Goal: Task Accomplishment & Management: Manage account settings

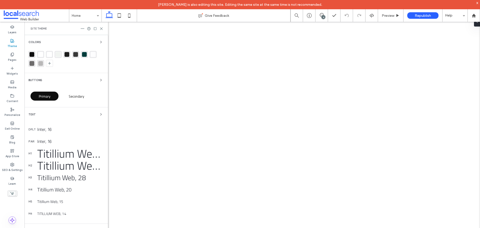
click at [17, 166] on div "SEO & Settings" at bounding box center [12, 167] width 25 height 14
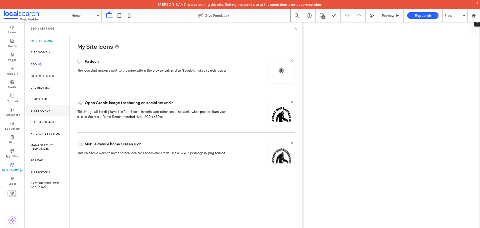
click at [44, 105] on div "Site Backup" at bounding box center [47, 111] width 45 height 12
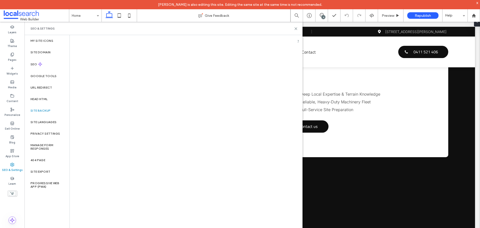
scroll to position [1298, 0]
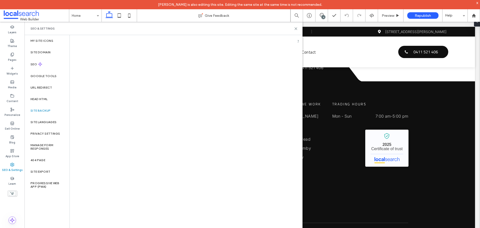
click at [48, 110] on label "Site Backup" at bounding box center [41, 111] width 20 height 4
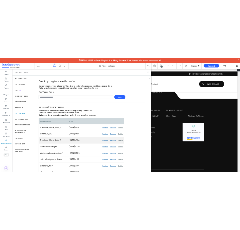
scroll to position [10, 0]
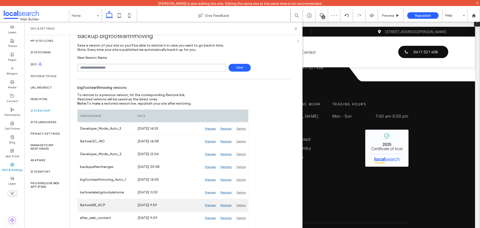
click at [216, 205] on div "Preview" at bounding box center [211, 205] width 16 height 13
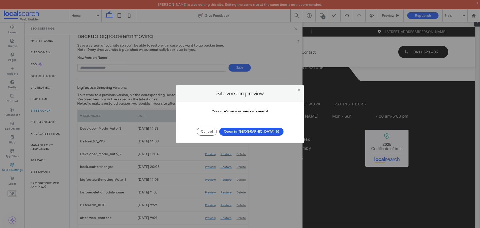
click at [254, 130] on button "Open in [GEOGRAPHIC_DATA]" at bounding box center [251, 132] width 64 height 8
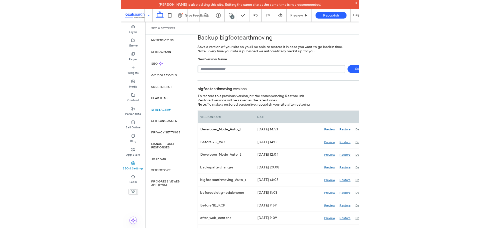
scroll to position [1298, 0]
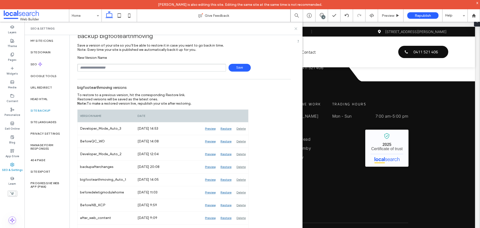
click at [298, 29] on icon at bounding box center [296, 29] width 4 height 4
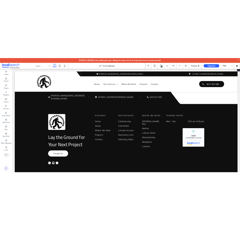
scroll to position [1301, 0]
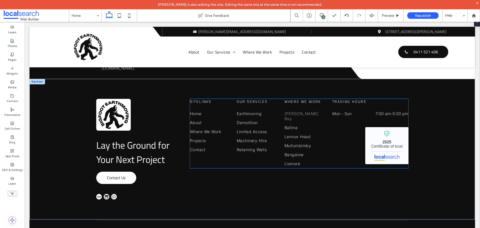
click at [315, 109] on link "[PERSON_NAME] Bay" at bounding box center [304, 116] width 39 height 14
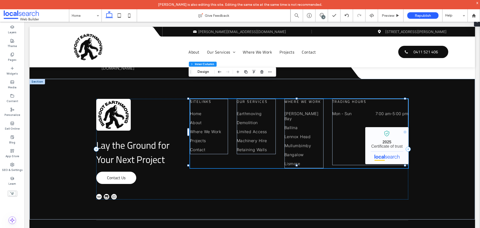
click at [326, 99] on div "Sitelinks Home About Where We Work Projects Contact Our Services Earthmoving De…" at bounding box center [299, 133] width 218 height 69
click at [272, 127] on link "Limited Access" at bounding box center [256, 131] width 39 height 9
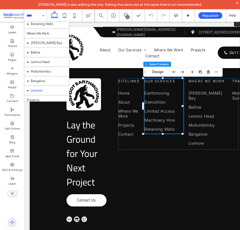
scroll to position [72, 0]
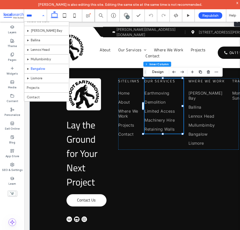
drag, startPoint x: 46, startPoint y: 71, endPoint x: 44, endPoint y: 82, distance: 11.7
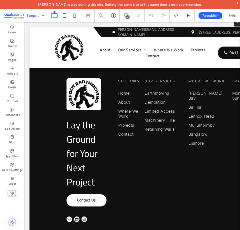
click at [75, 15] on icon at bounding box center [75, 16] width 10 height 10
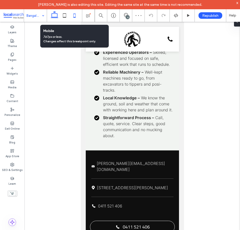
click at [54, 16] on icon at bounding box center [55, 16] width 10 height 10
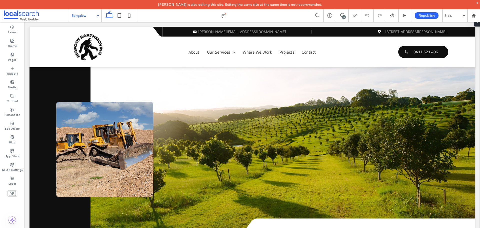
scroll to position [65, 0]
click at [114, 142] on span at bounding box center [104, 149] width 97 height 95
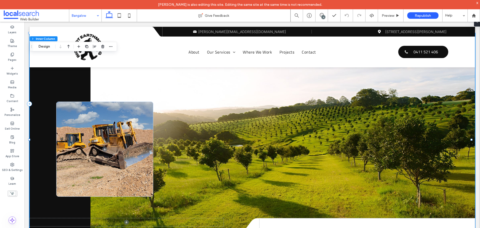
click at [114, 142] on span at bounding box center [104, 149] width 97 height 95
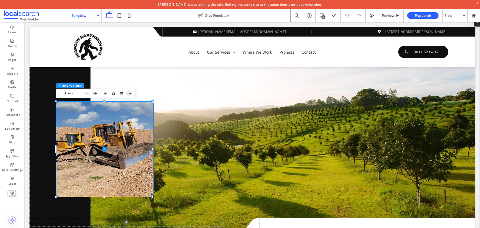
click at [130, 94] on icon "button" at bounding box center [129, 93] width 4 height 4
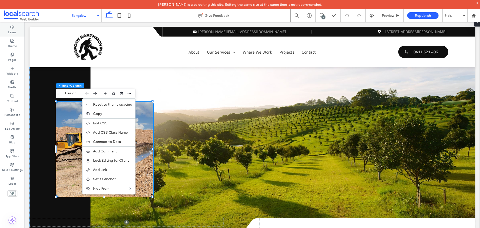
click at [12, 33] on label "Layers" at bounding box center [12, 32] width 9 height 6
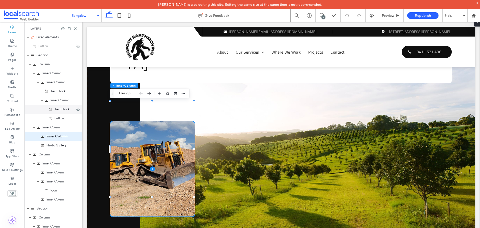
scroll to position [201, 0]
click at [131, 13] on icon at bounding box center [129, 16] width 10 height 10
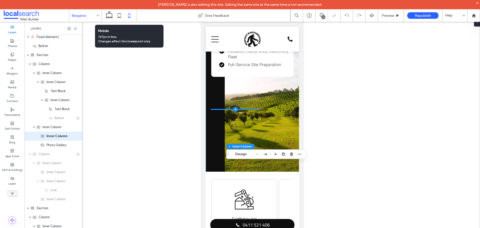
type input "*"
type input "**"
type input "*"
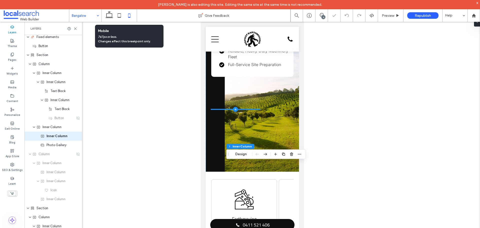
type input "**"
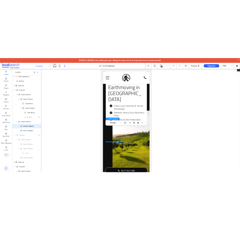
scroll to position [25, 0]
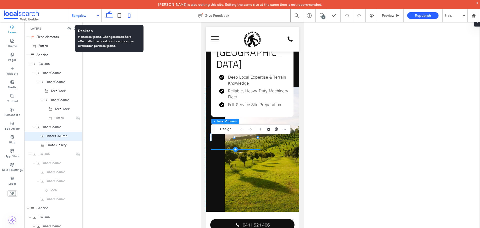
click at [109, 12] on use at bounding box center [110, 14] width 8 height 7
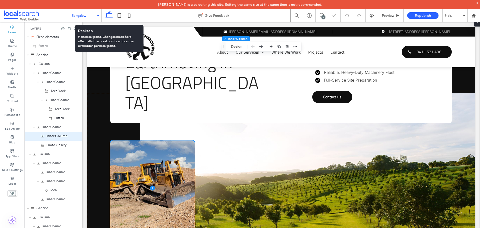
type input "**"
type input "***"
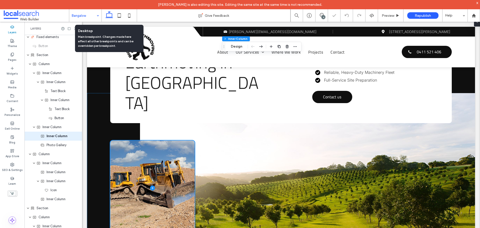
type input "**"
type input "***"
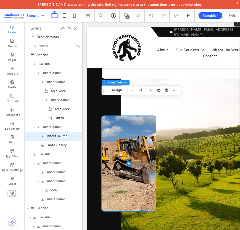
scroll to position [87, 0]
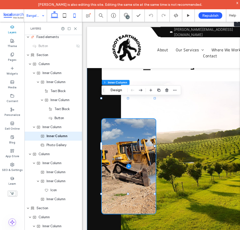
drag, startPoint x: 75, startPoint y: 15, endPoint x: 52, endPoint y: 147, distance: 133.4
click at [75, 15] on icon at bounding box center [75, 16] width 10 height 10
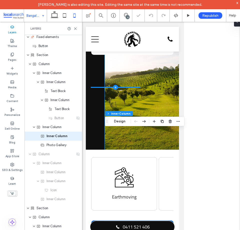
type input "*"
type input "**"
type input "*"
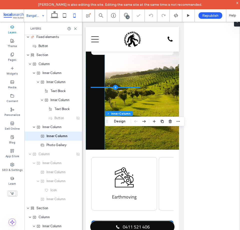
type input "**"
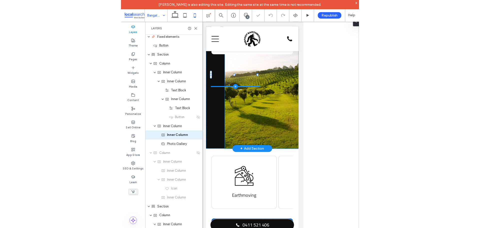
scroll to position [33, 0]
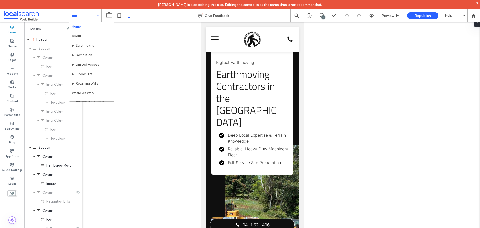
click at [105, 16] on icon at bounding box center [109, 16] width 10 height 10
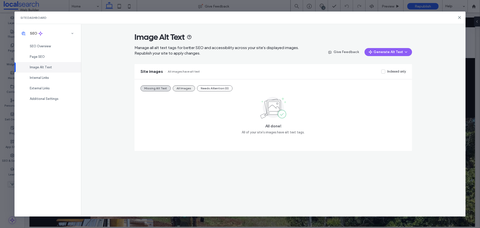
click at [178, 89] on button "All Images" at bounding box center [184, 88] width 22 height 6
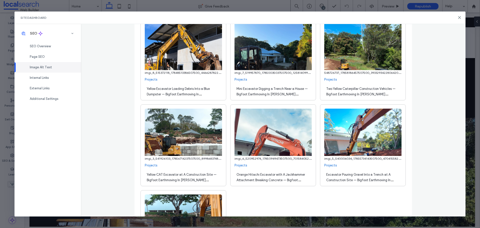
scroll to position [5376, 0]
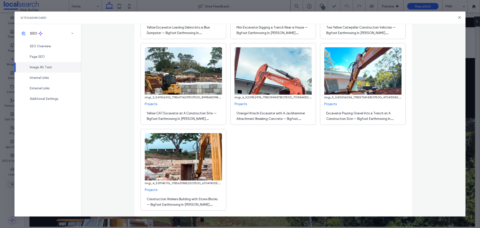
click at [457, 18] on div "Site Dashboard" at bounding box center [241, 18] width 452 height 13
click at [461, 17] on use at bounding box center [460, 17] width 2 height 2
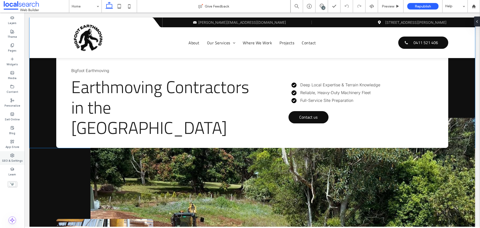
click at [14, 160] on label "SEO & Settings" at bounding box center [12, 160] width 21 height 6
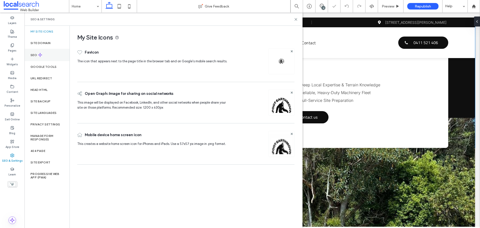
click at [39, 54] on icon at bounding box center [40, 55] width 4 height 4
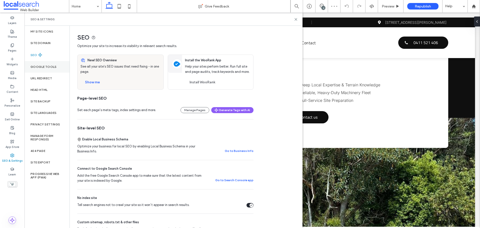
scroll to position [0, 0]
click at [50, 96] on div "Site Backup" at bounding box center [47, 102] width 45 height 12
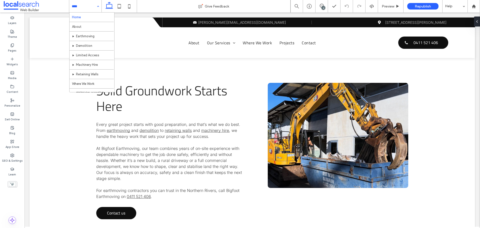
scroll to position [570, 0]
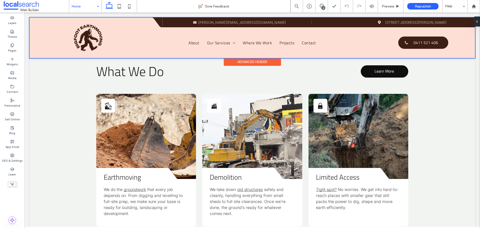
click at [242, 20] on div at bounding box center [253, 38] width 446 height 41
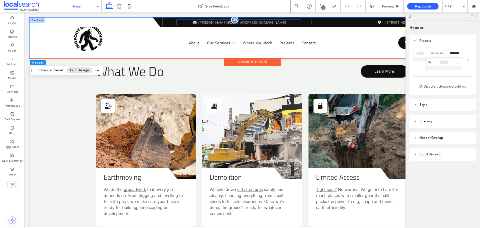
click at [243, 22] on span "[PERSON_NAME][EMAIL_ADDRESS][DOMAIN_NAME]" at bounding box center [242, 22] width 88 height 4
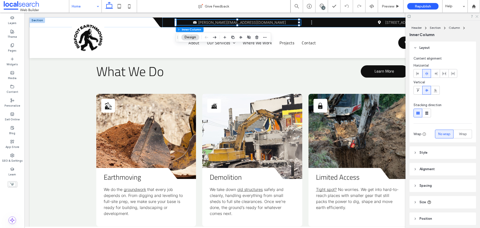
click at [476, 17] on icon at bounding box center [476, 16] width 3 height 3
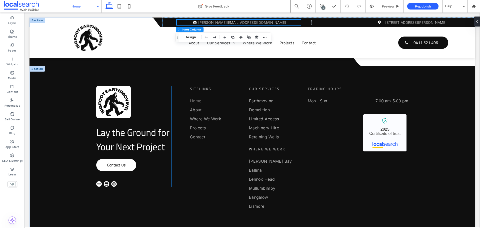
scroll to position [1275, 0]
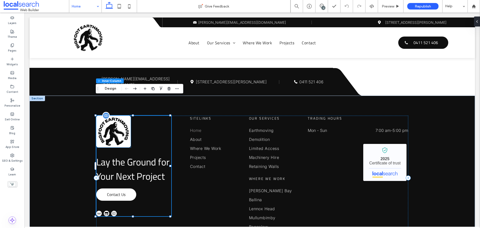
click at [111, 116] on img at bounding box center [113, 132] width 35 height 32
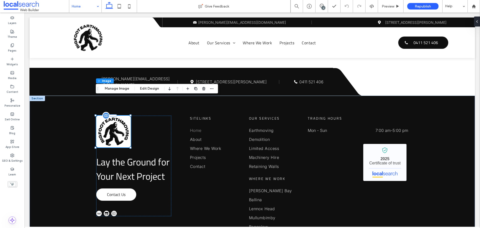
type input "*"
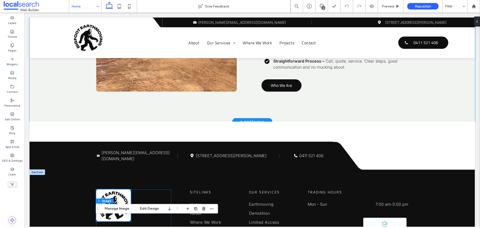
scroll to position [1125, 0]
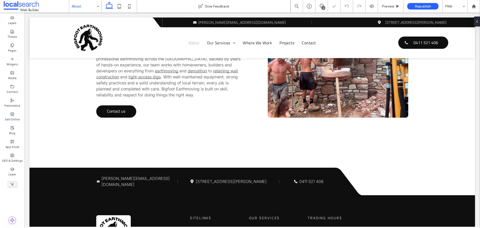
scroll to position [196, 0]
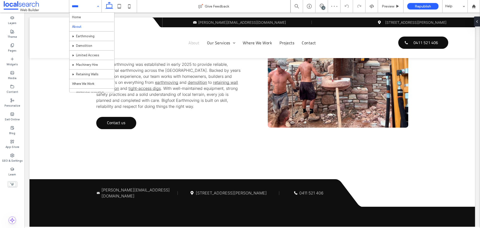
click at [94, 6] on input at bounding box center [84, 6] width 25 height 13
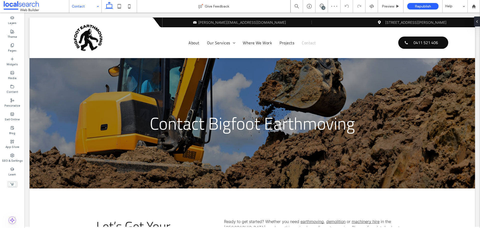
scroll to position [620, 0]
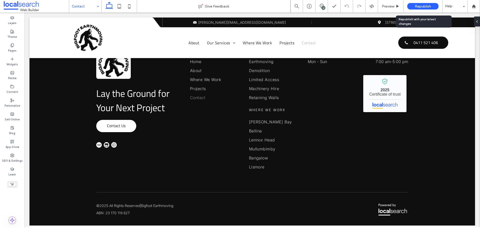
click at [430, 5] on span "Republish" at bounding box center [423, 6] width 16 height 4
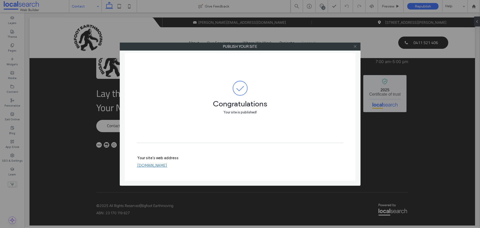
click at [356, 46] on icon at bounding box center [356, 47] width 4 height 4
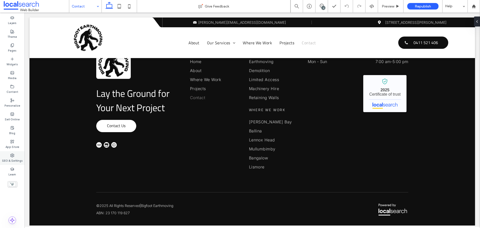
click at [14, 159] on label "SEO & Settings" at bounding box center [12, 160] width 21 height 6
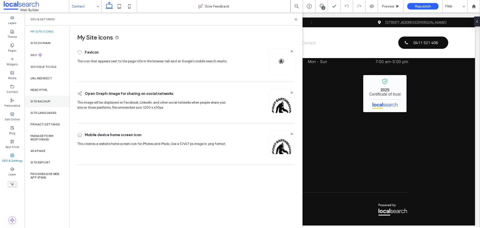
click at [51, 102] on div "Site Backup" at bounding box center [47, 102] width 45 height 12
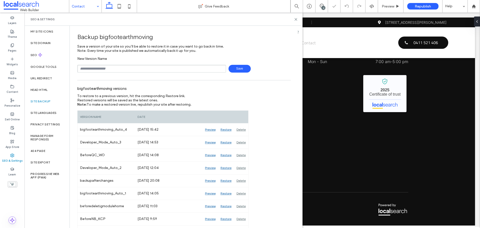
click at [104, 65] on div "New Version Name Save" at bounding box center [184, 65] width 214 height 16
click at [108, 67] on input "text" at bounding box center [151, 69] width 149 height 8
type input "**********"
click at [245, 68] on span "Save" at bounding box center [240, 69] width 22 height 8
click at [41, 37] on div "My Site Icons Site Domain SEO Google Tools URL Redirect Head HTML Site Backup S…" at bounding box center [47, 127] width 45 height 202
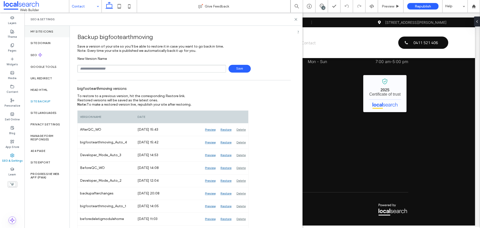
click at [40, 36] on div "My Site Icons" at bounding box center [47, 32] width 45 height 12
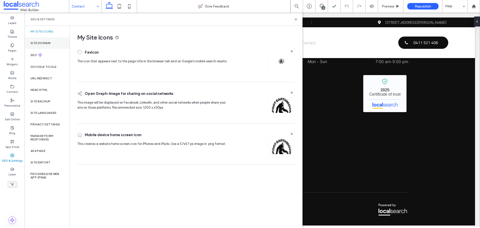
click at [43, 45] on div "Site Domain" at bounding box center [47, 43] width 45 height 12
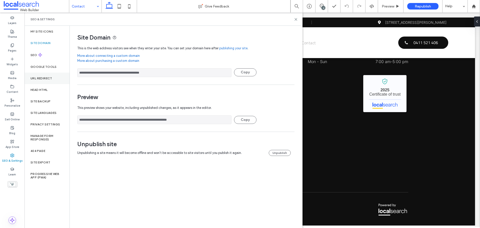
click at [42, 73] on div "URL Redirect" at bounding box center [47, 79] width 45 height 12
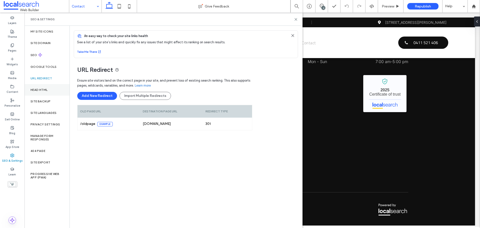
click at [48, 91] on label "Head HTML" at bounding box center [39, 90] width 17 height 4
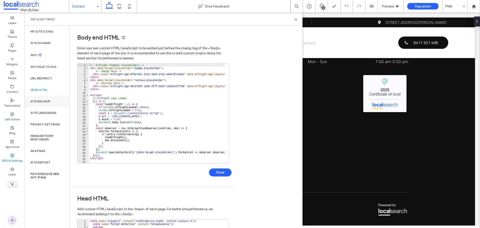
click at [62, 102] on div "Site Backup" at bounding box center [47, 102] width 45 height 12
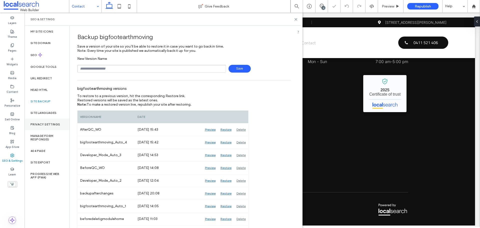
click at [58, 126] on label "Privacy Settings" at bounding box center [46, 125] width 30 height 4
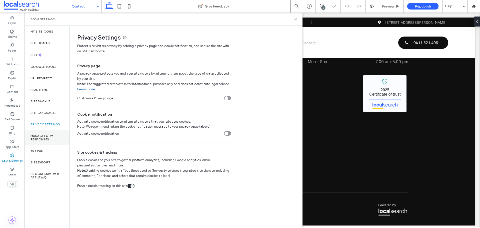
click at [54, 137] on label "Manage Form Responses" at bounding box center [47, 137] width 33 height 7
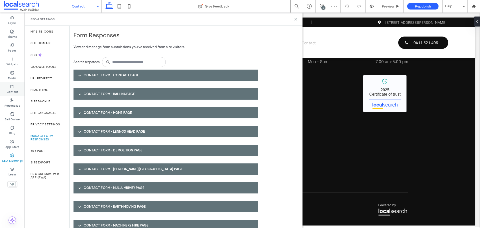
click at [14, 91] on label "Content" at bounding box center [13, 92] width 12 height 6
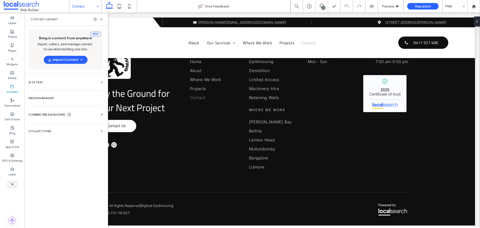
drag, startPoint x: 88, startPoint y: 115, endPoint x: 90, endPoint y: 113, distance: 2.7
click at [88, 115] on div "CONNECTED DATA (CMS)" at bounding box center [67, 114] width 76 height 5
click at [67, 128] on label "Business Info" at bounding box center [67, 127] width 68 height 4
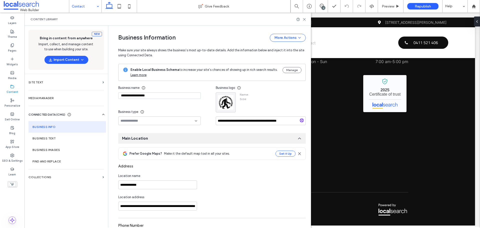
type input "**********"
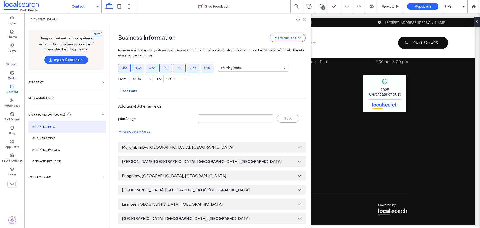
scroll to position [296, 0]
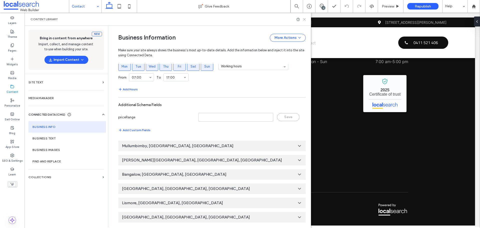
click at [304, 18] on use at bounding box center [305, 19] width 2 height 2
